Goal: Check status

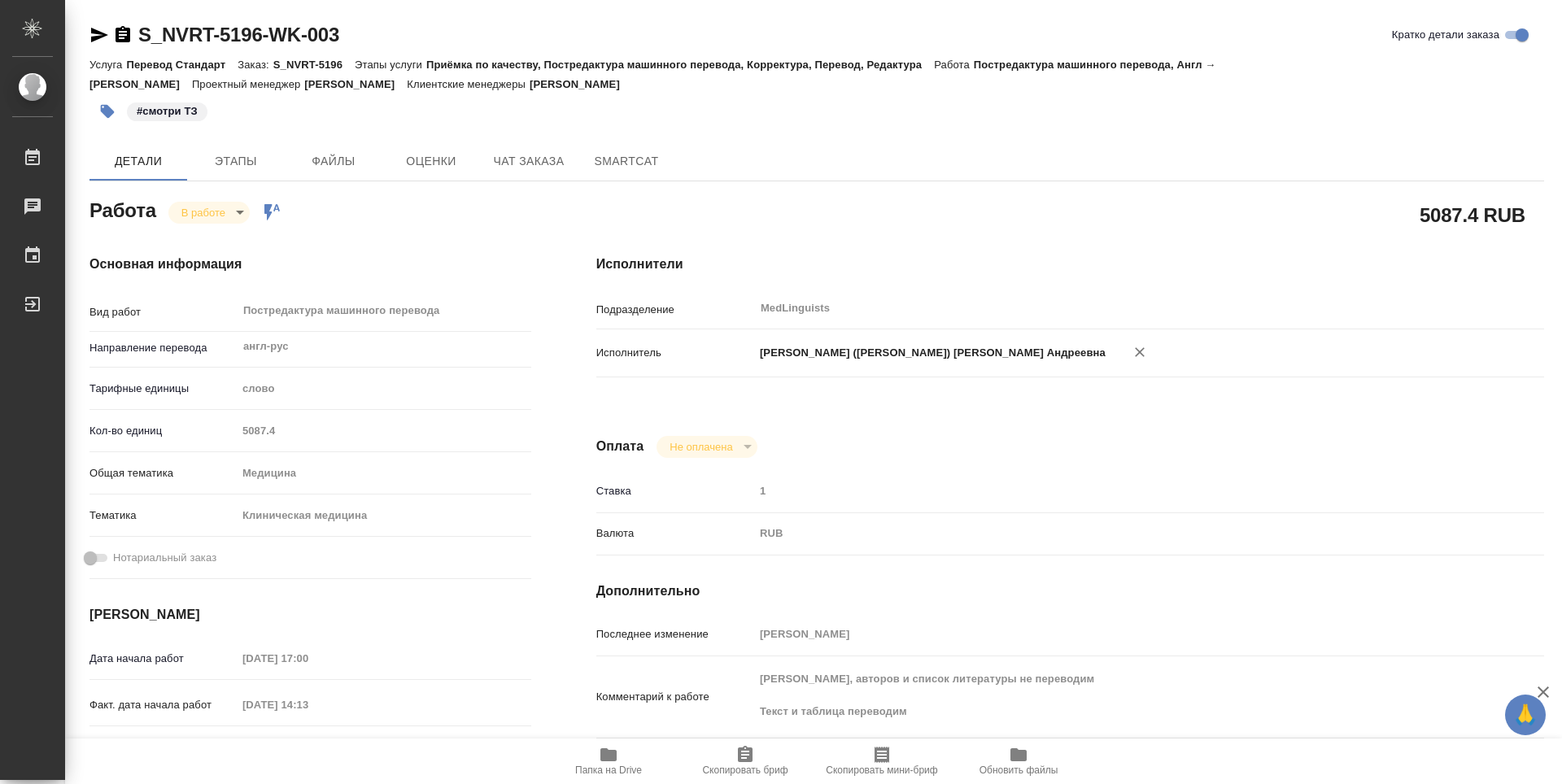
type textarea "x"
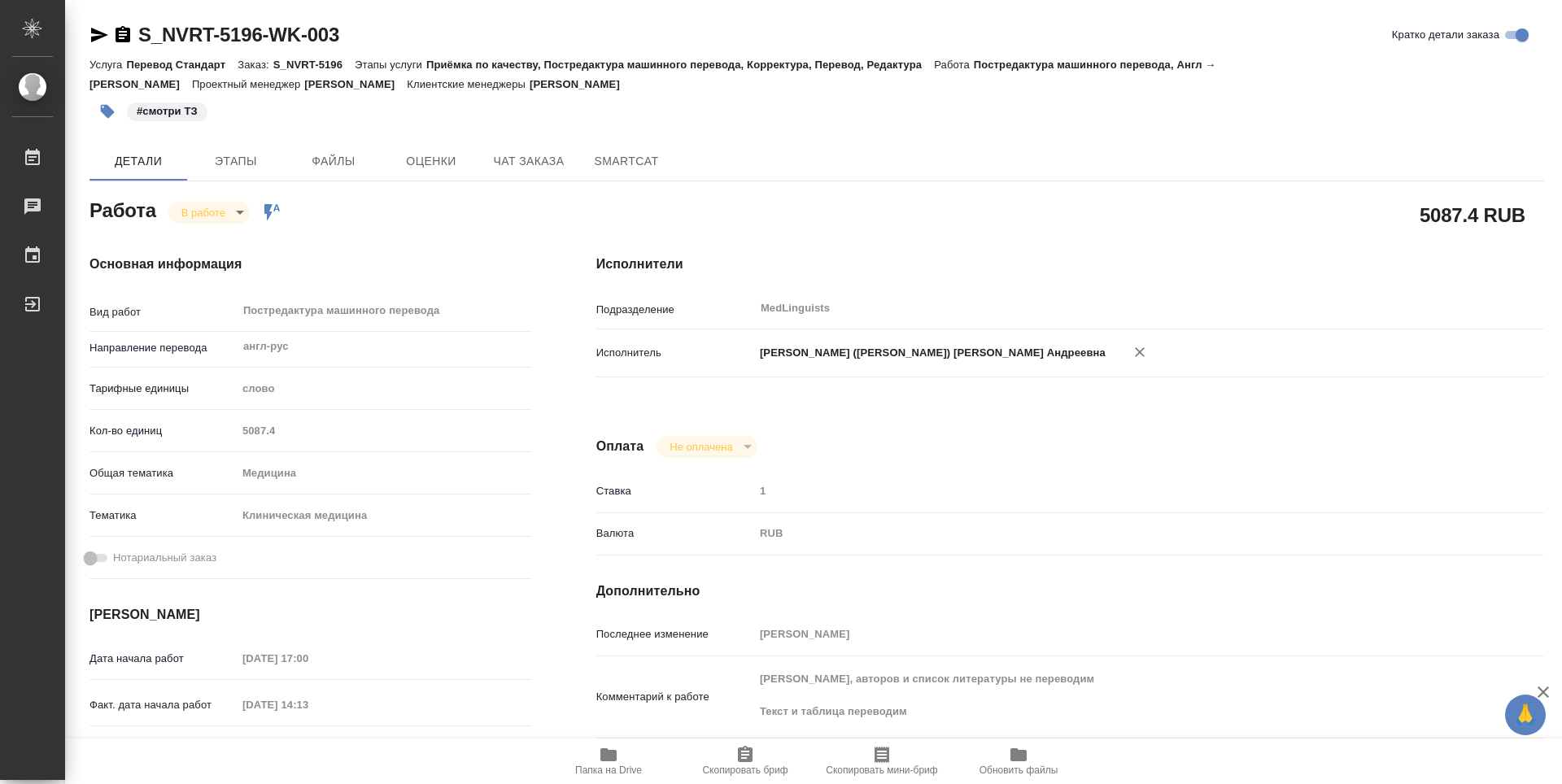
type textarea "x"
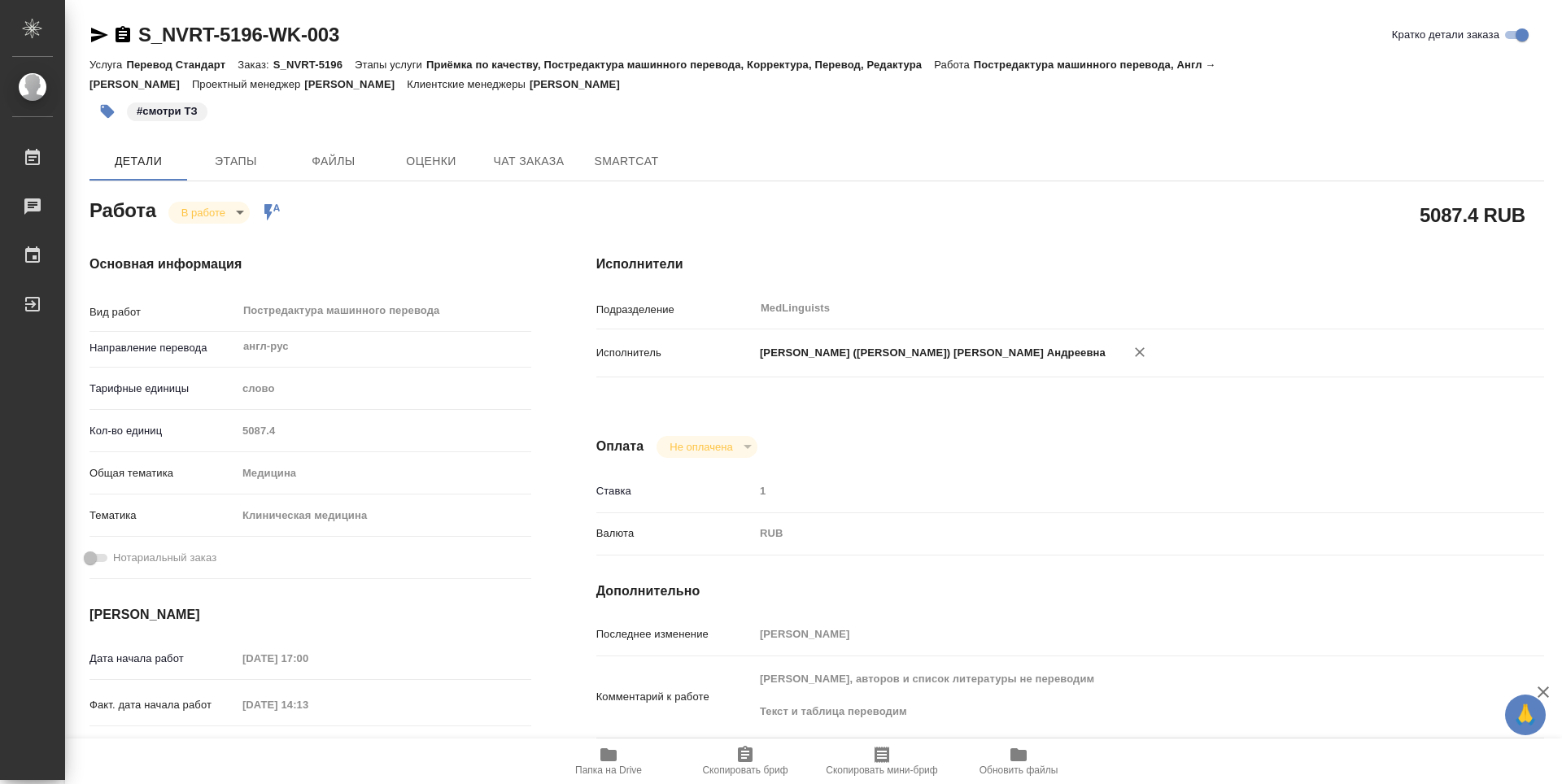
click at [613, 764] on span "Папка на Drive" at bounding box center [608, 770] width 66 height 11
click at [228, 219] on body "🙏 .cls-1 fill:#fff; AWATERA [PERSON_NAME] 0 Чаты График Выйти S_NVRT-5196-WK-00…" at bounding box center [781, 392] width 1562 height 784
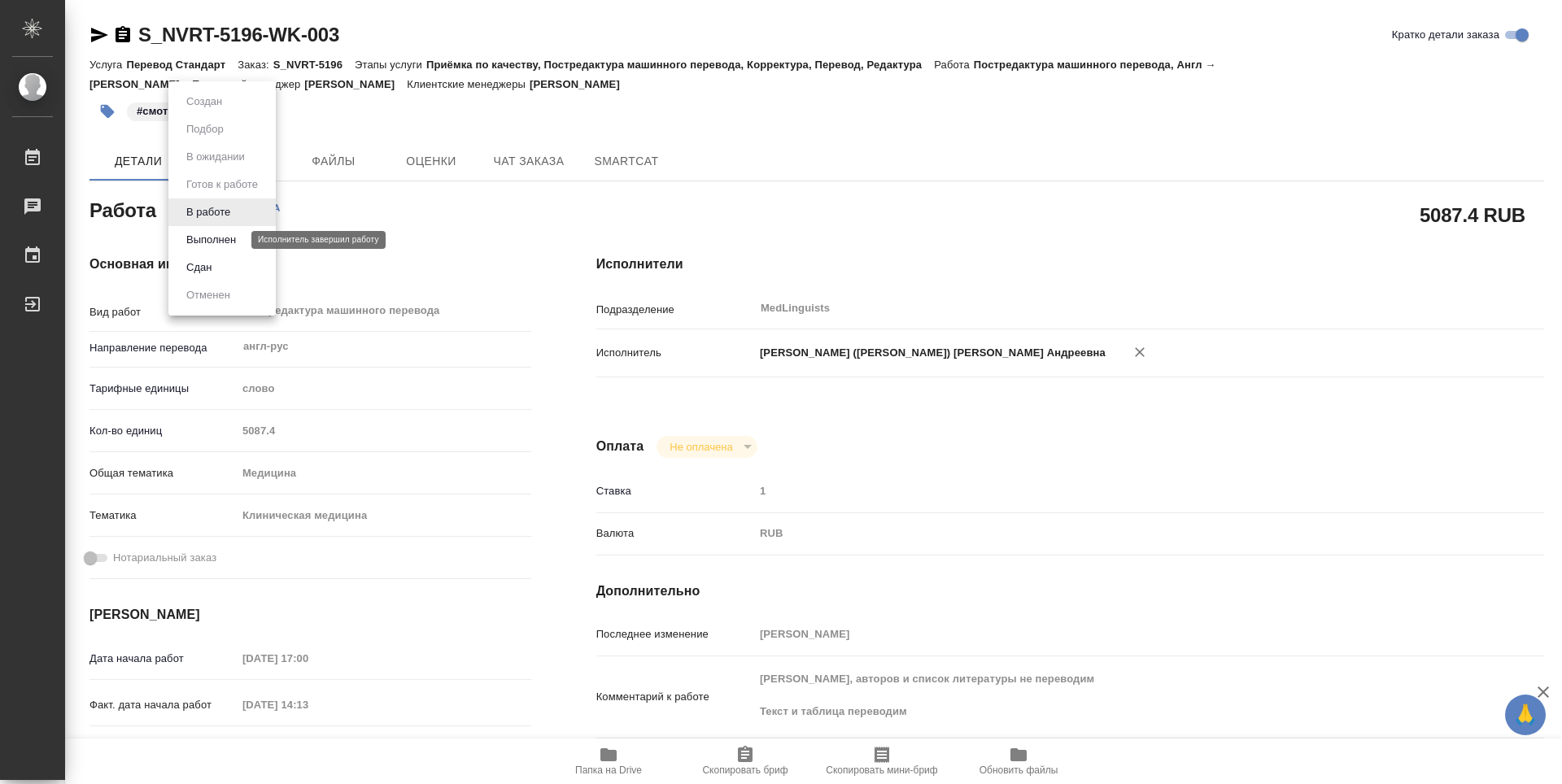
click at [239, 240] on button "Выполнен" at bounding box center [211, 240] width 60 height 18
type textarea "x"
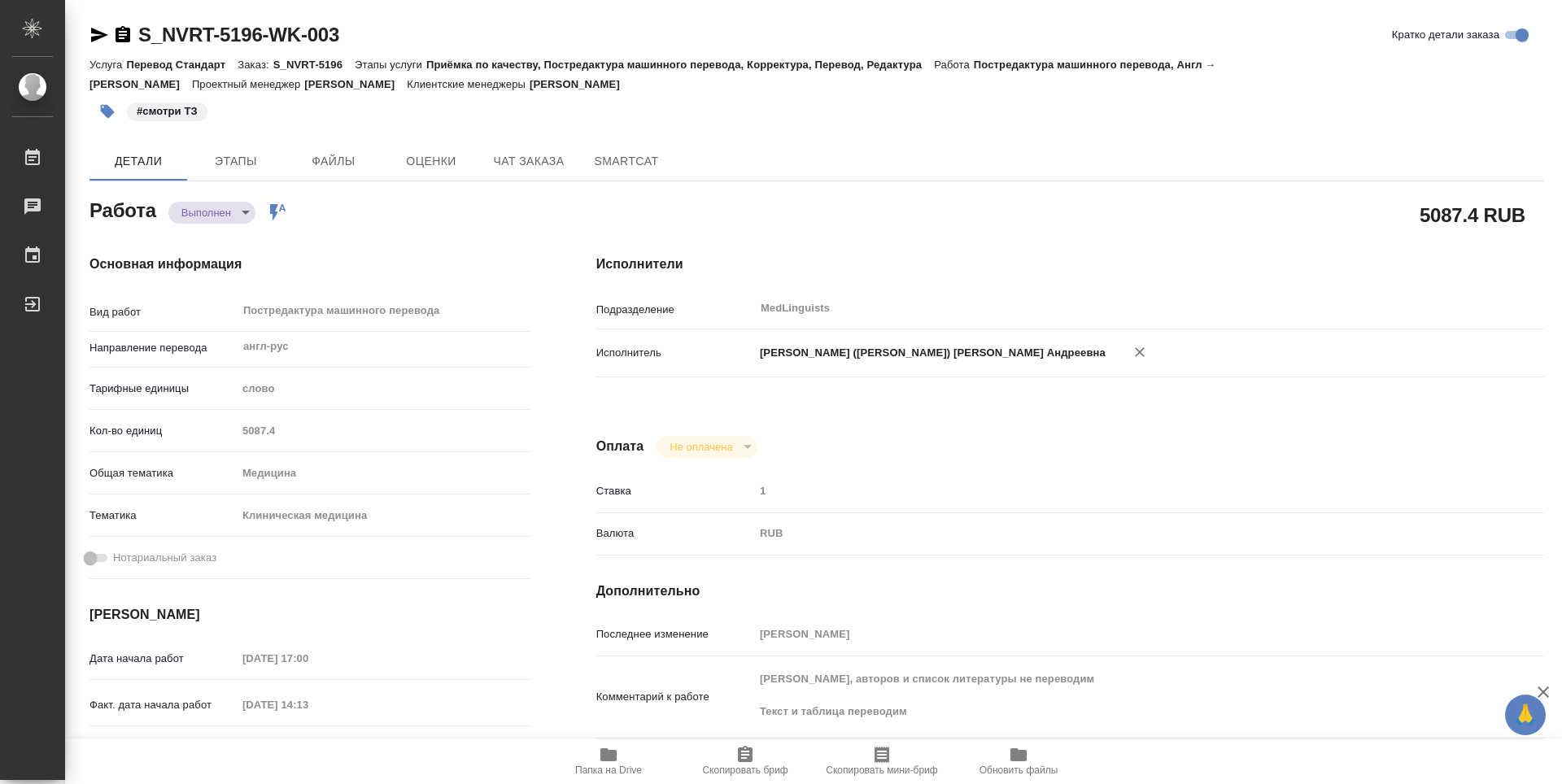
type textarea "x"
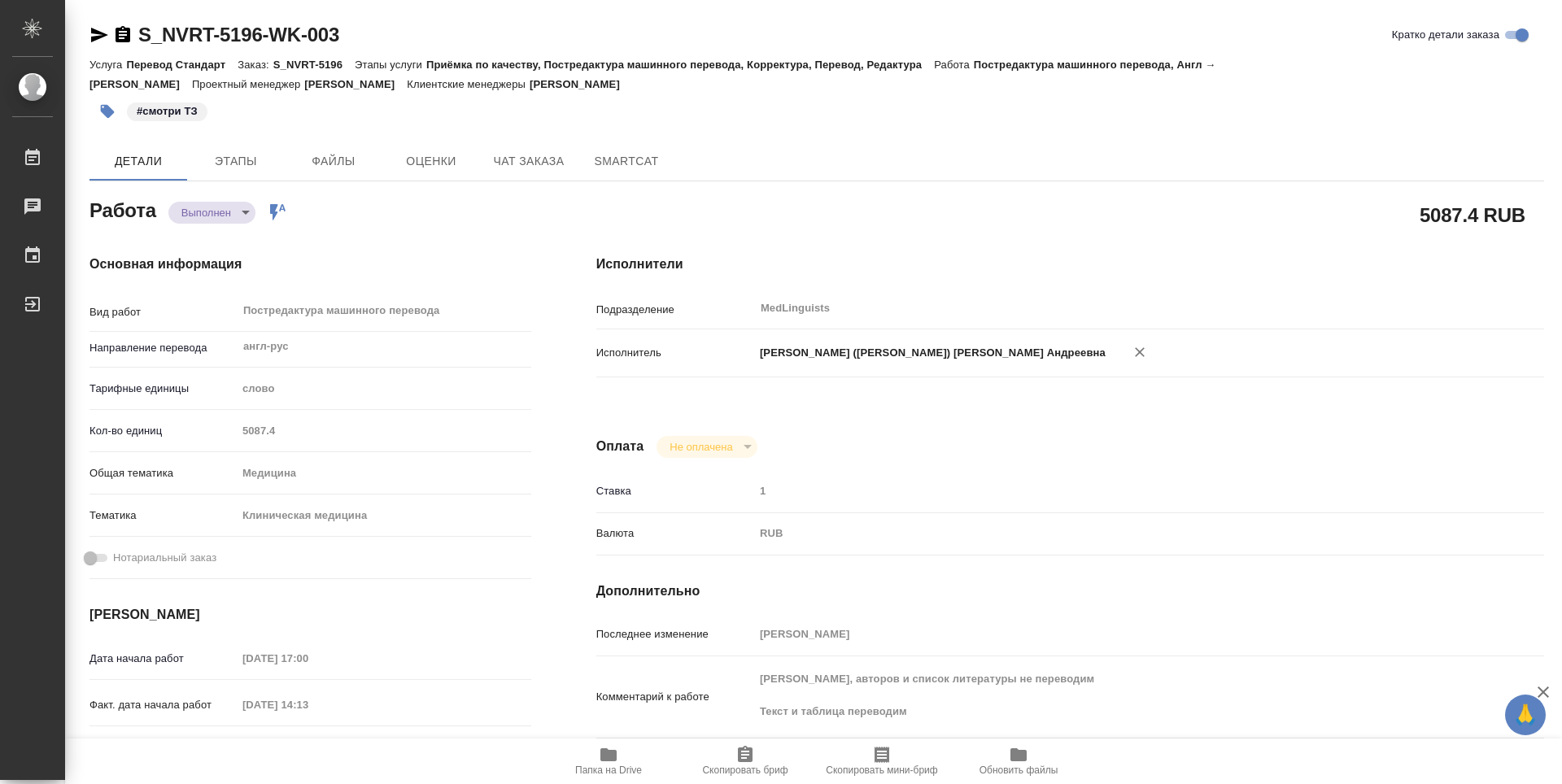
type textarea "x"
